Goal: Find specific fact: Find specific fact

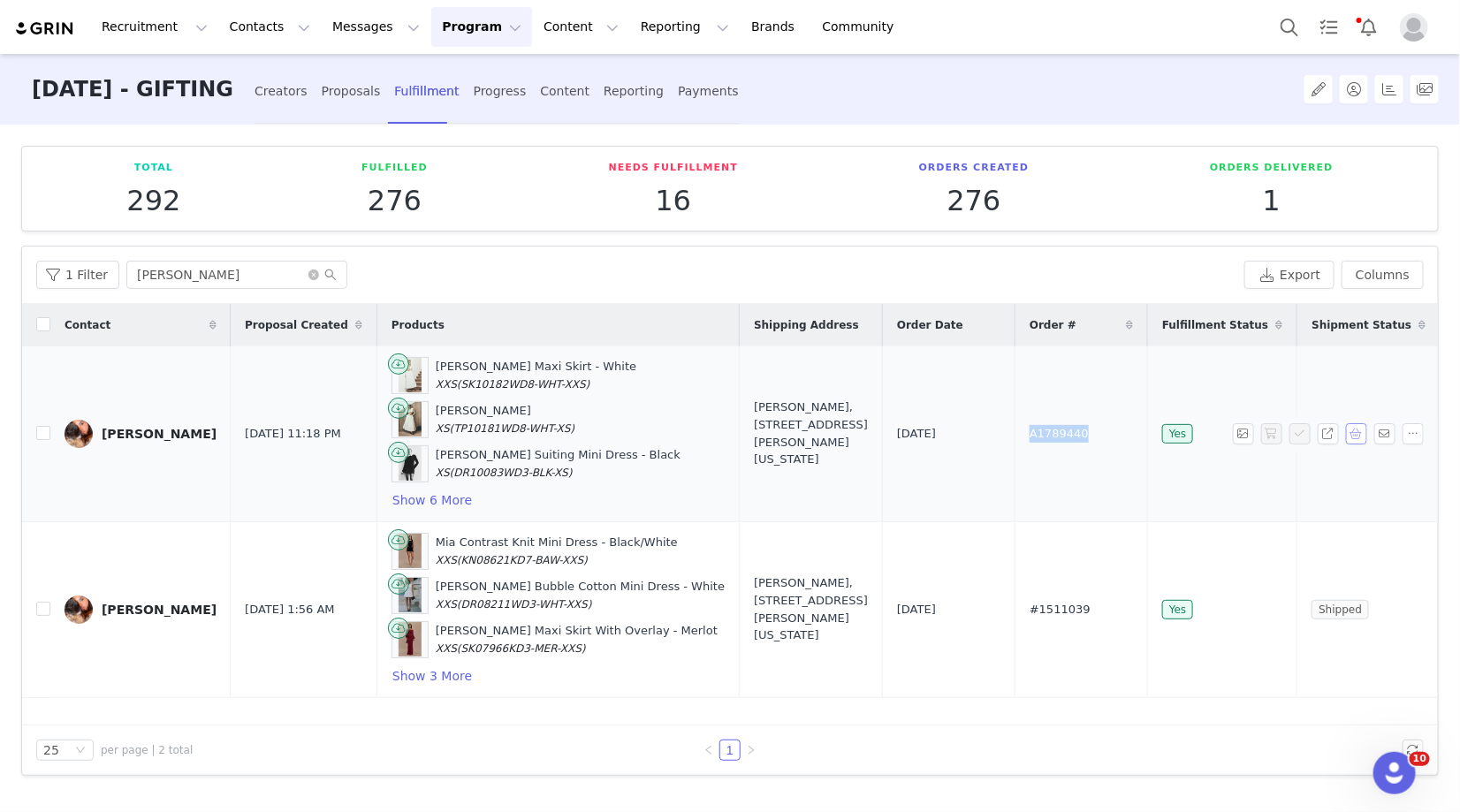
click at [1356, 439] on button "button" at bounding box center [1356, 434] width 21 height 21
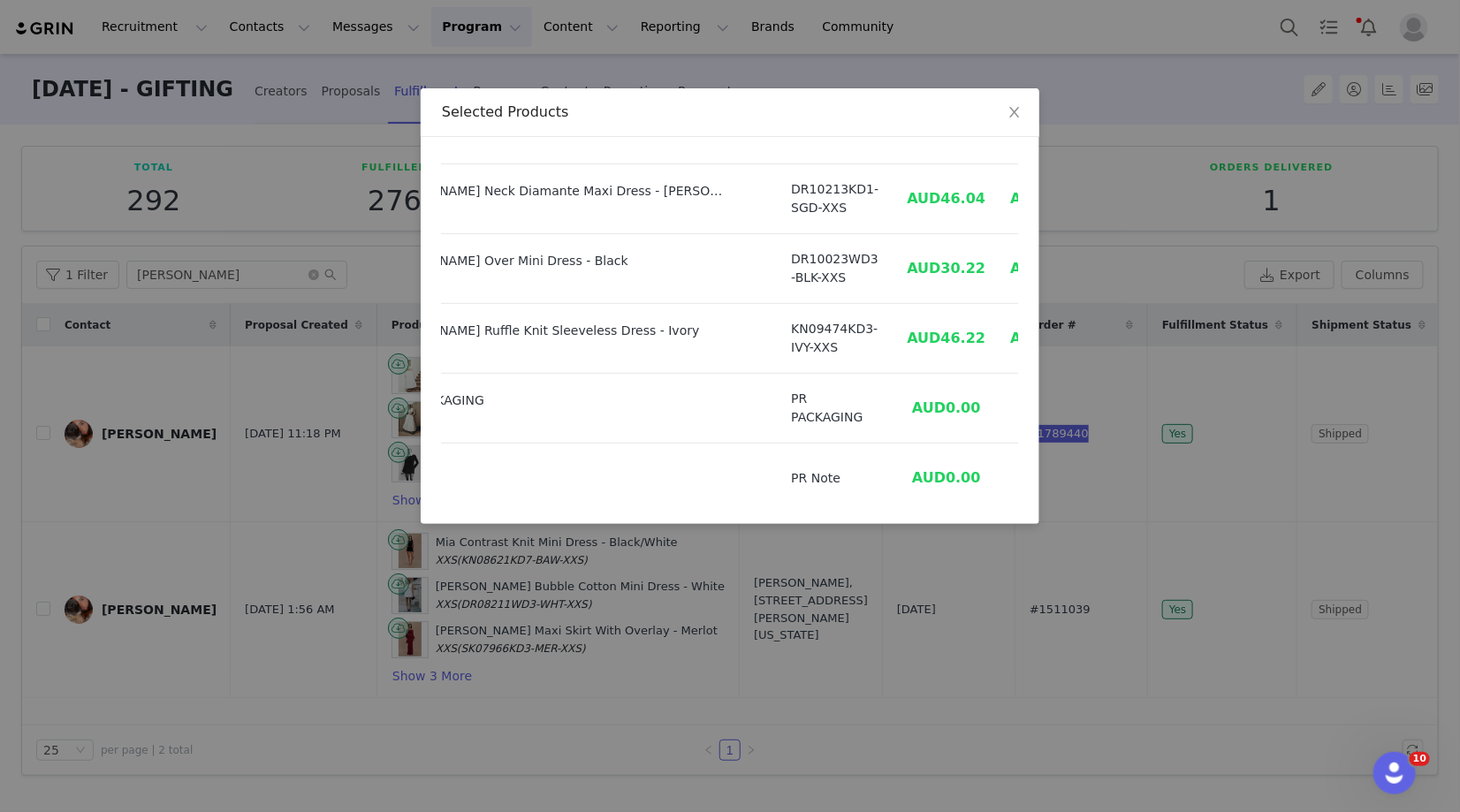
scroll to position [314, 119]
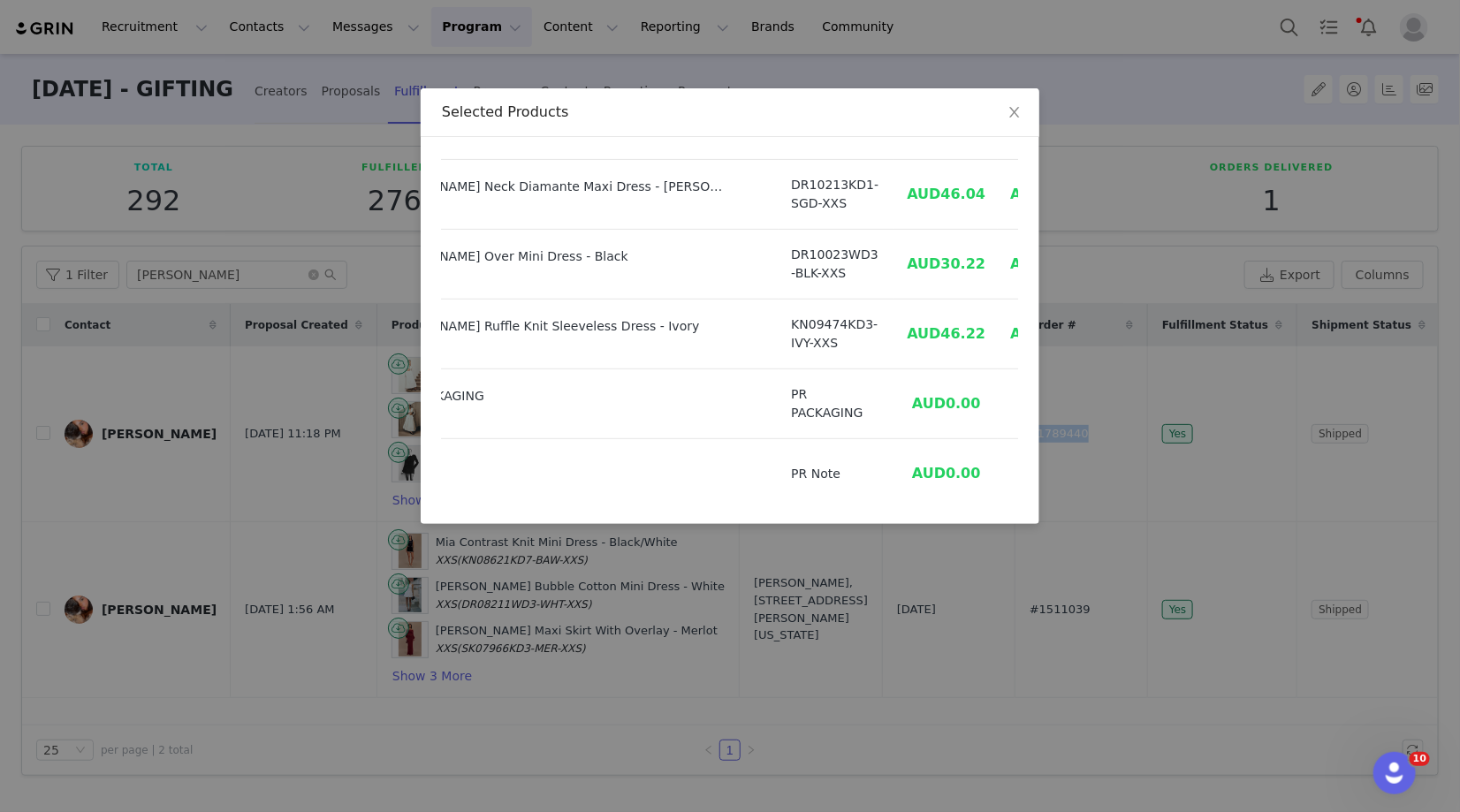
click at [1066, 683] on div "Selected Products Product SKU Cost Price Greta Gathered Maxi Skirt - White SIZE…" at bounding box center [730, 406] width 1460 height 812
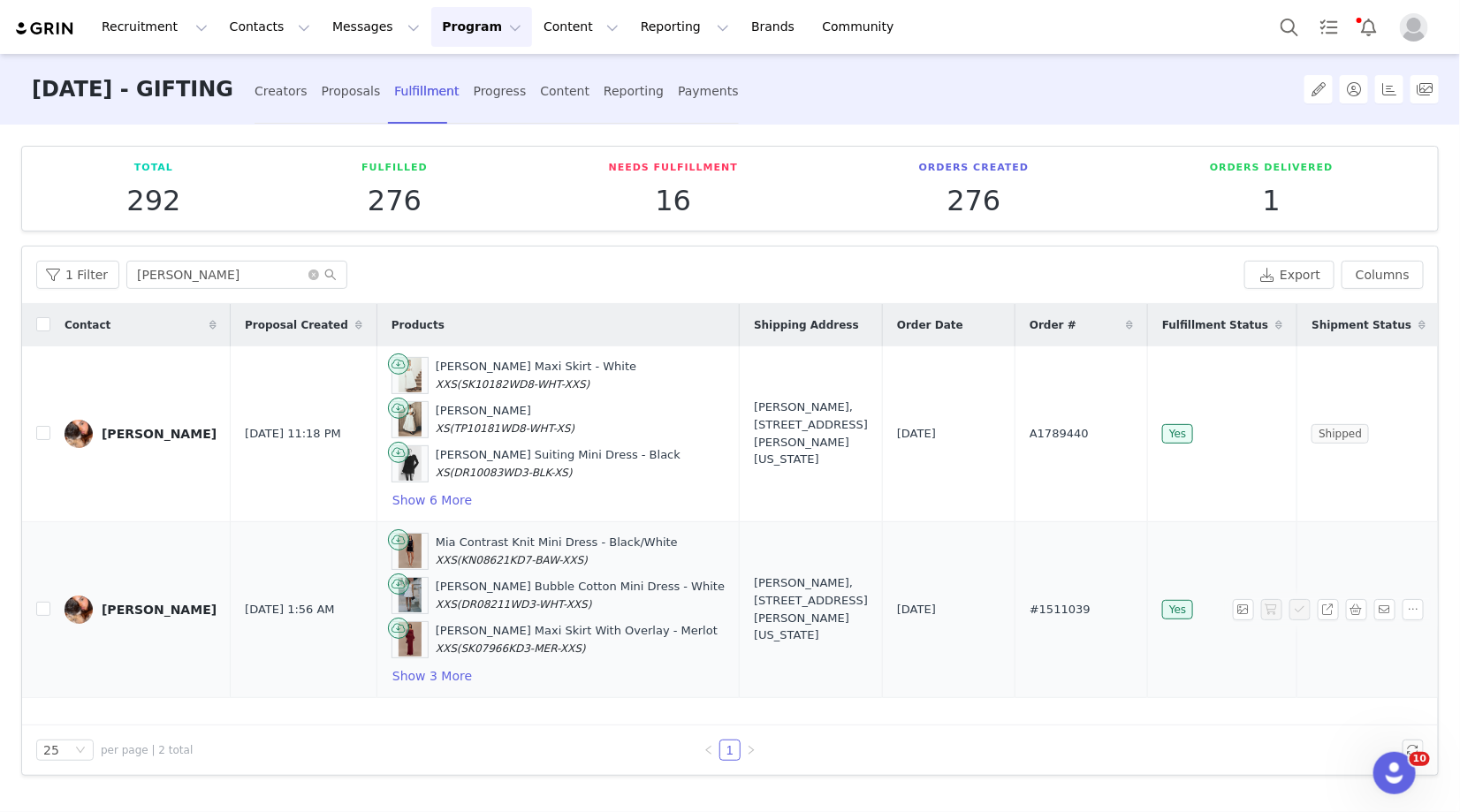
click at [1030, 604] on span "#1511039" at bounding box center [1060, 609] width 61 height 18
copy span "#1511039"
drag, startPoint x: 787, startPoint y: 656, endPoint x: 693, endPoint y: 590, distance: 114.9
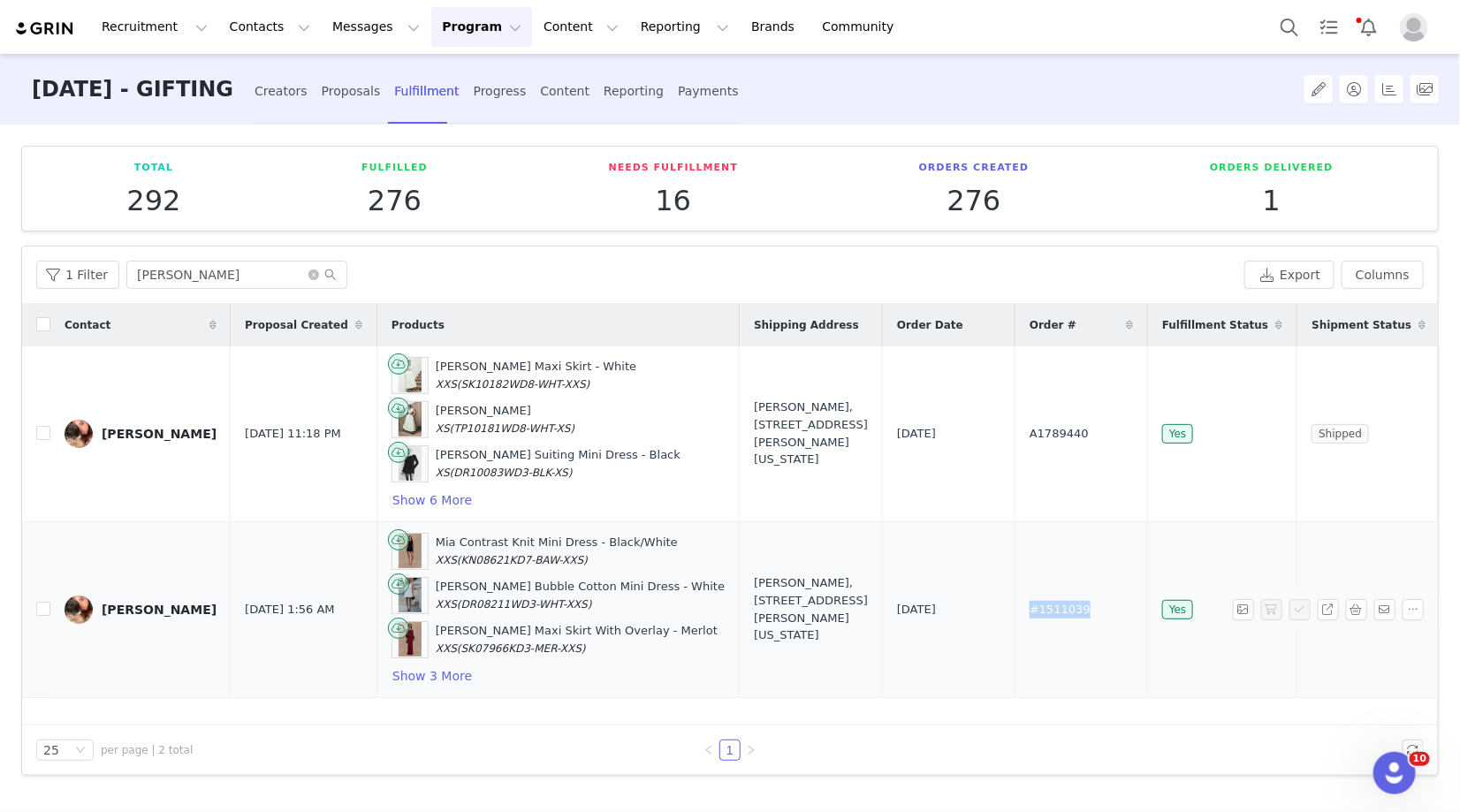
click at [739, 590] on td "LIZBETH PONCEH, 9569 McCombs St. El Paso, Texas 79924 United States" at bounding box center [810, 609] width 143 height 175
copy div "9569 McCombs St. El Paso, Texas 79924 United States"
click at [399, 494] on button "Show 6 More" at bounding box center [431, 500] width 81 height 21
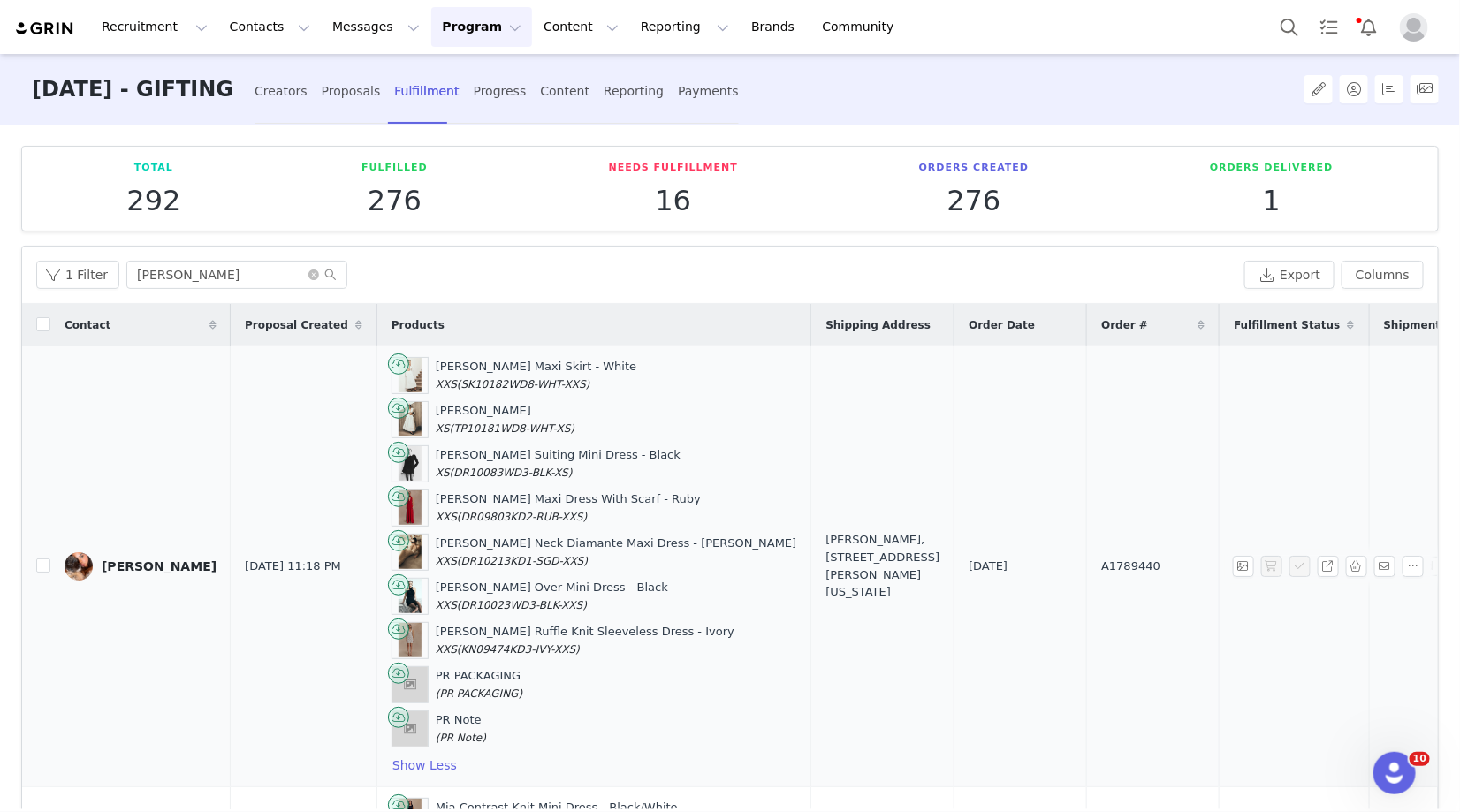
click at [1102, 563] on span "A1789440" at bounding box center [1130, 566] width 59 height 18
copy span "A1789440"
drag, startPoint x: 796, startPoint y: 612, endPoint x: 722, endPoint y: 544, distance: 100.5
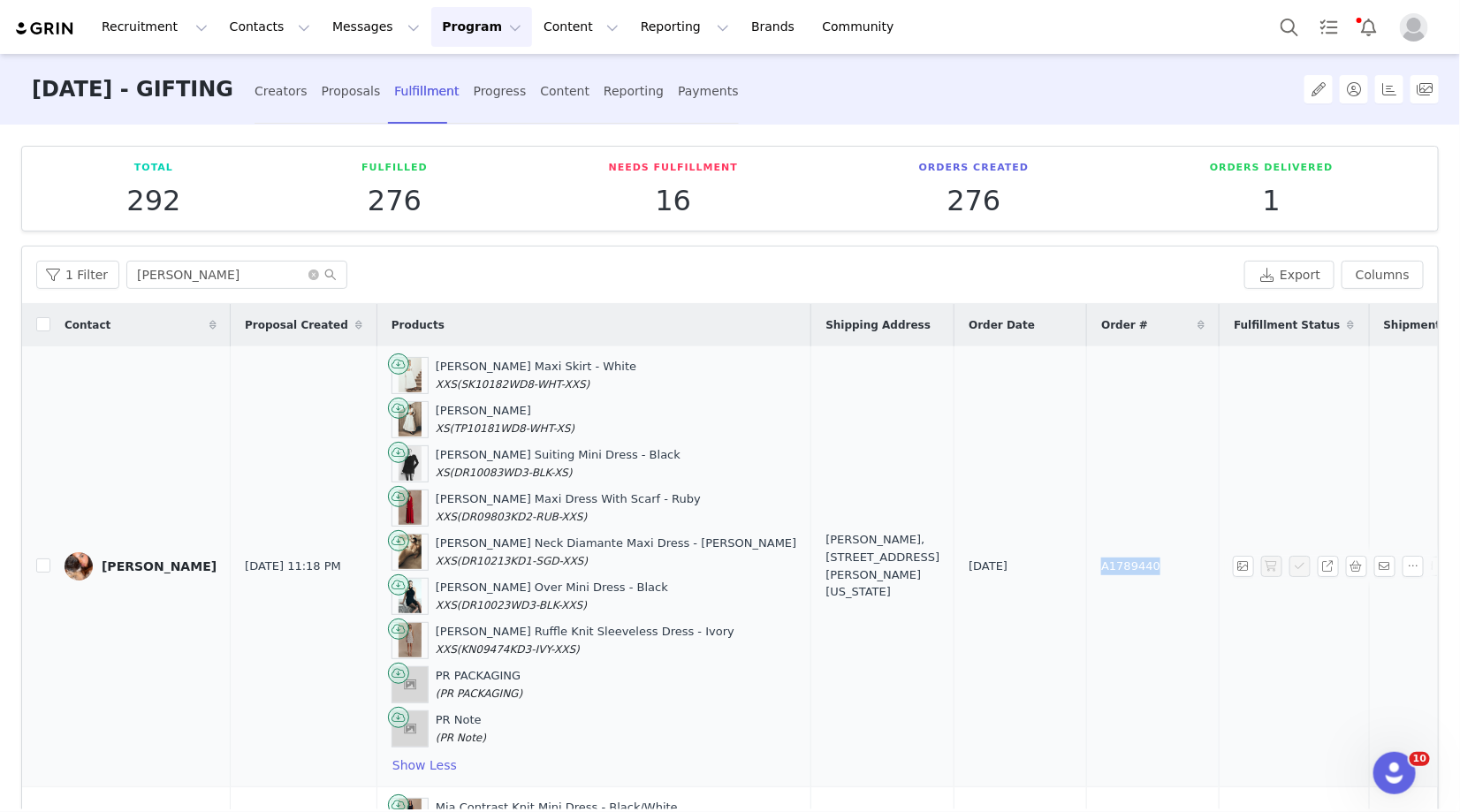
click at [811, 544] on td "Lizabeth Ponceh, 1717 N Stanton St. Apt G El Paso, Texas 79902 United States" at bounding box center [882, 567] width 143 height 441
copy div "1717 N Stanton St. Apt G El Paso, Texas 79902 United States"
